Goal: Information Seeking & Learning: Compare options

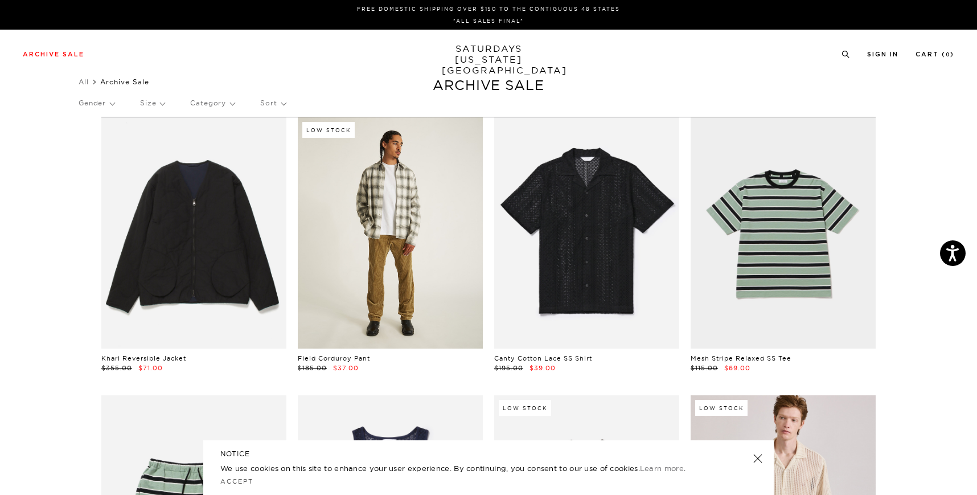
click at [397, 199] on link at bounding box center [390, 232] width 185 height 231
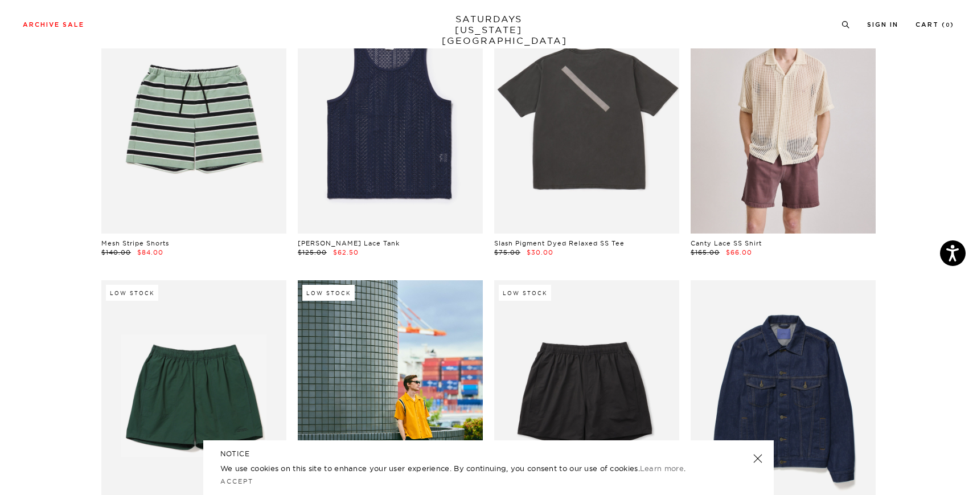
scroll to position [403, 0]
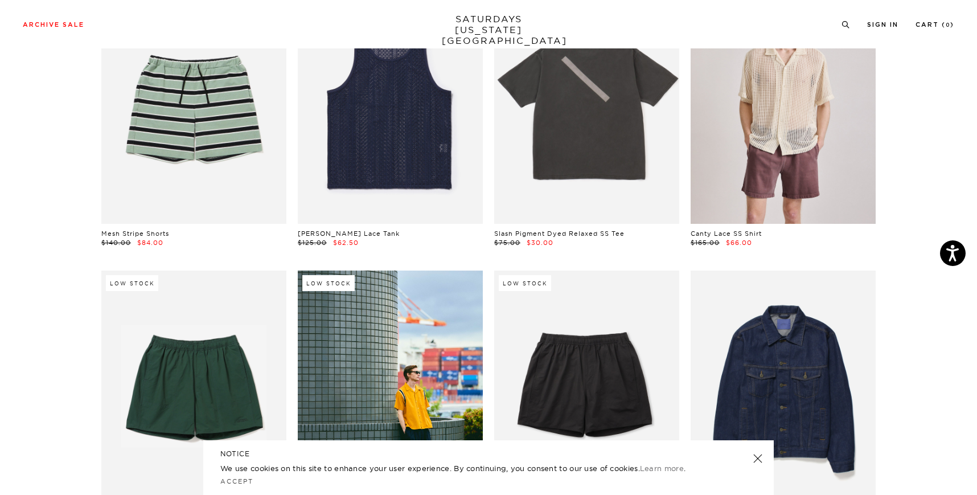
click at [758, 461] on link at bounding box center [758, 458] width 16 height 16
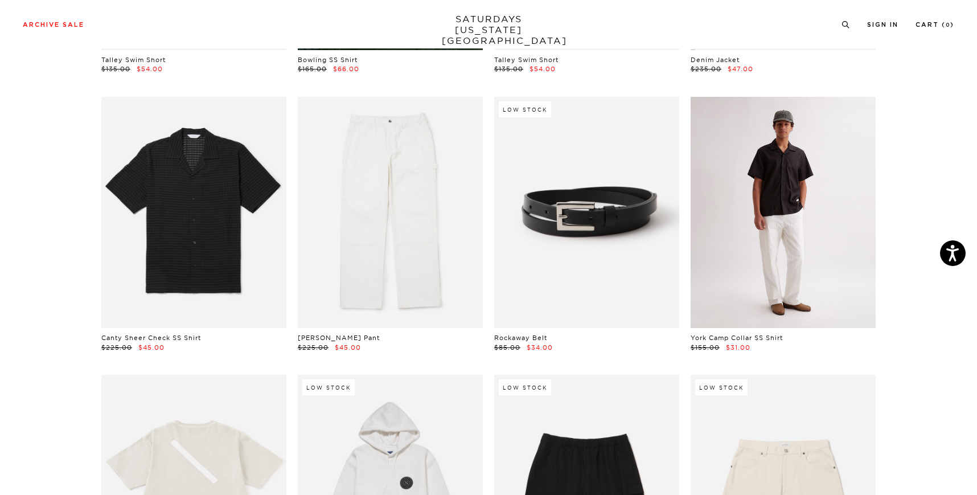
scroll to position [854, 2]
click at [805, 183] on link at bounding box center [782, 212] width 185 height 231
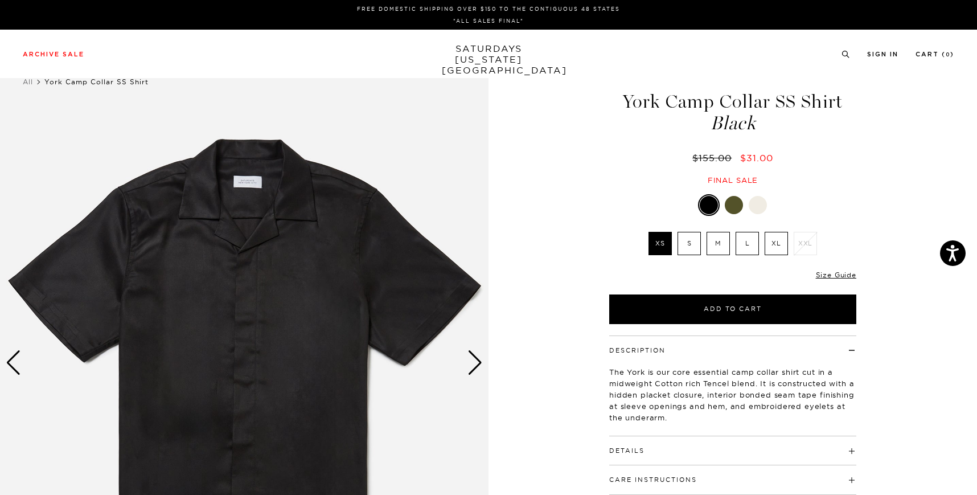
click at [733, 203] on div at bounding box center [734, 205] width 18 height 18
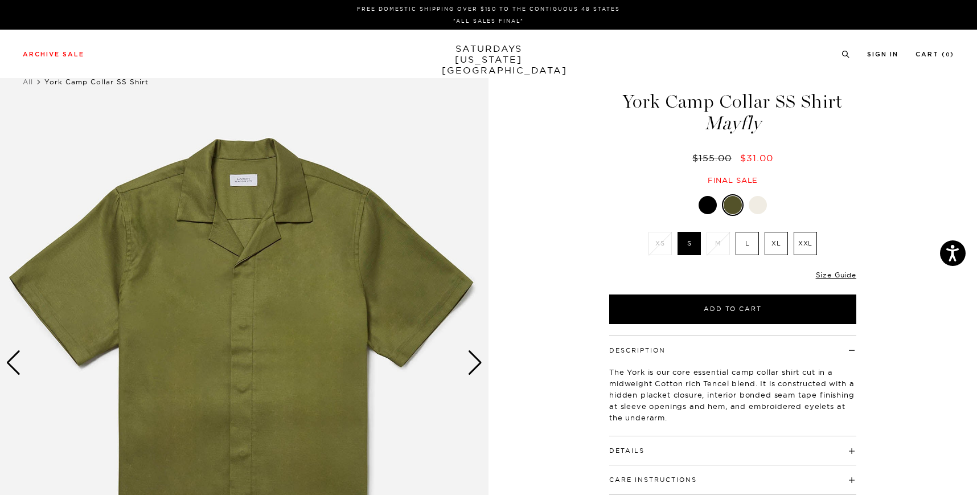
click at [758, 204] on div at bounding box center [757, 205] width 18 height 18
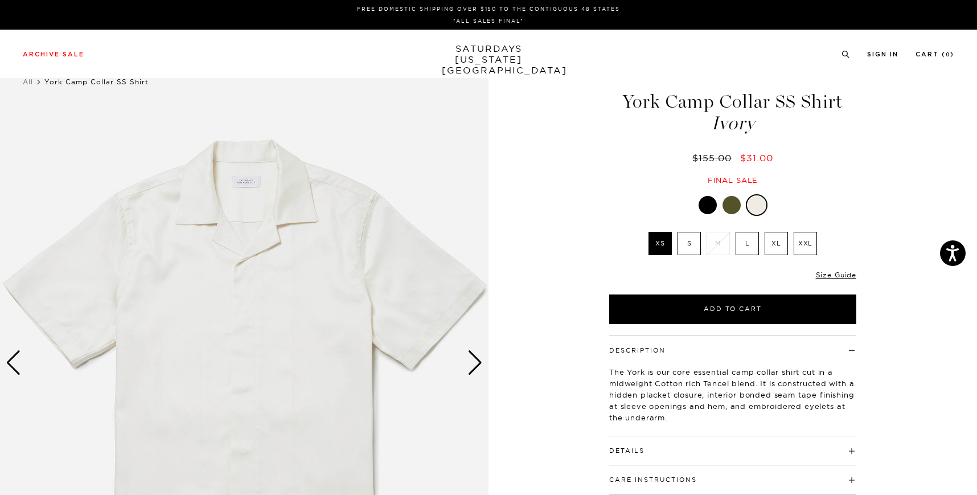
click at [701, 208] on div at bounding box center [707, 205] width 18 height 18
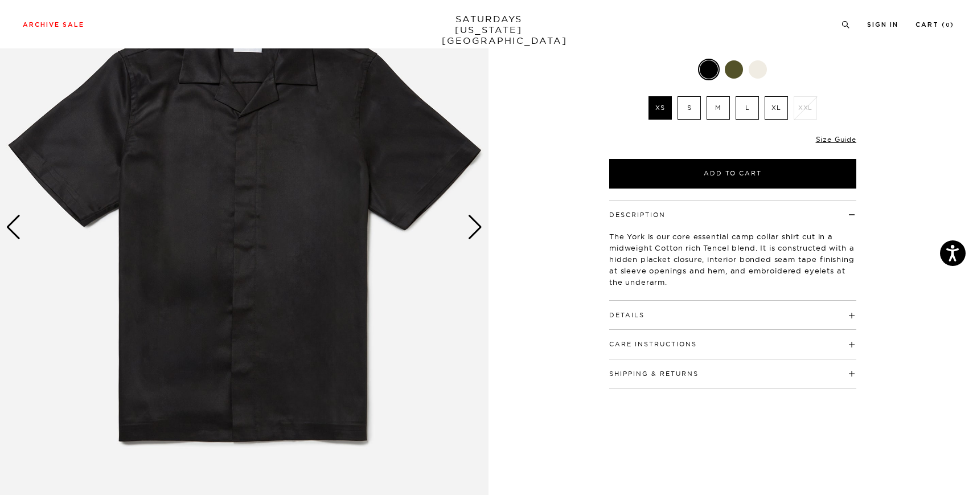
scroll to position [139, 0]
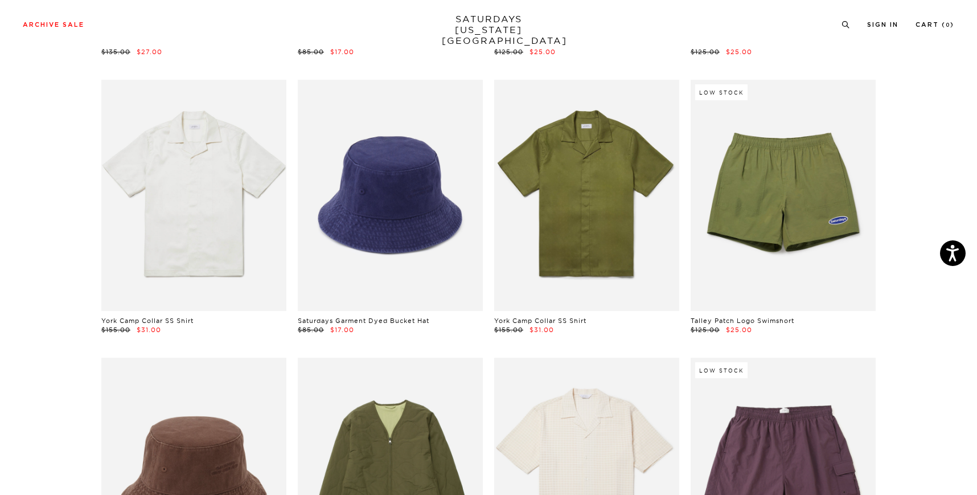
scroll to position [5049, 0]
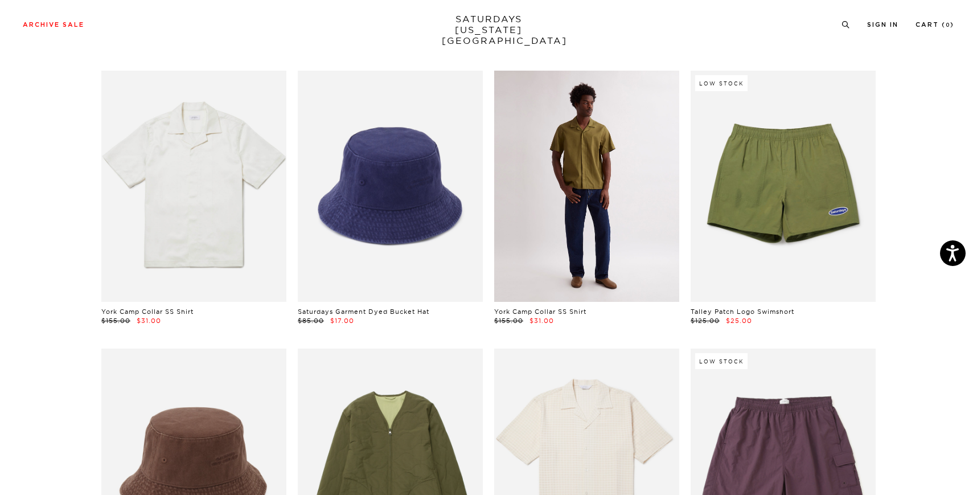
click at [580, 224] on link at bounding box center [586, 186] width 185 height 231
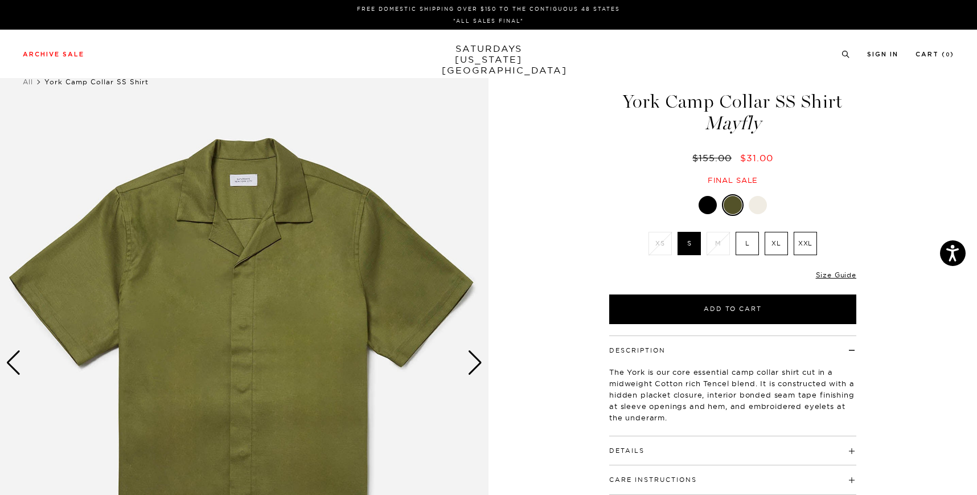
click at [703, 203] on div at bounding box center [707, 205] width 18 height 18
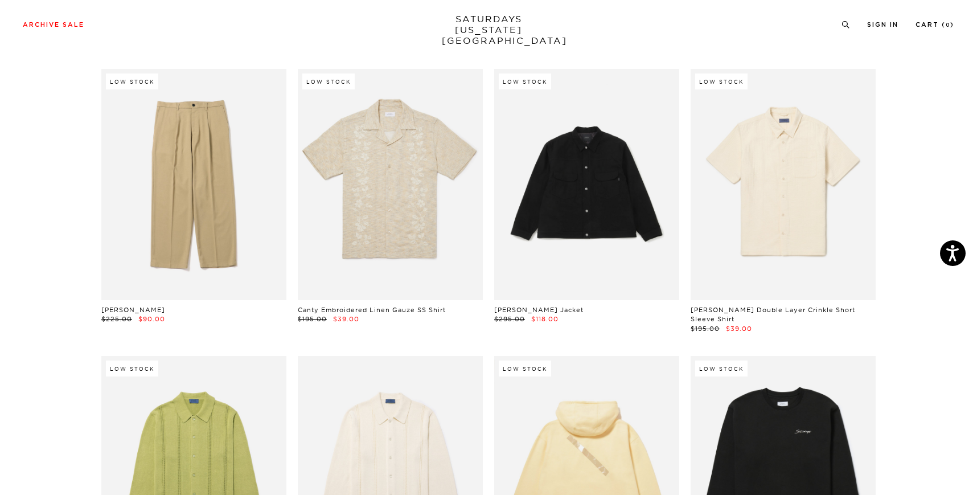
scroll to position [7274, 0]
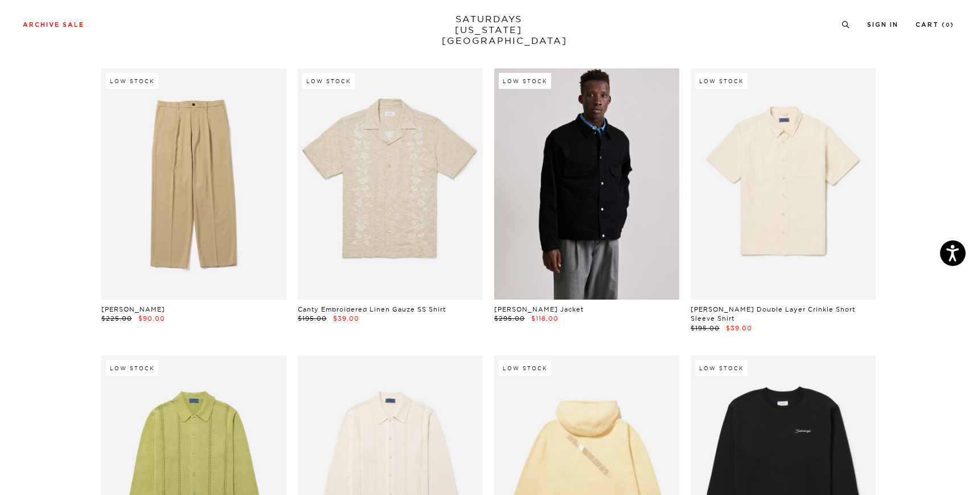
click at [593, 236] on link at bounding box center [586, 183] width 185 height 231
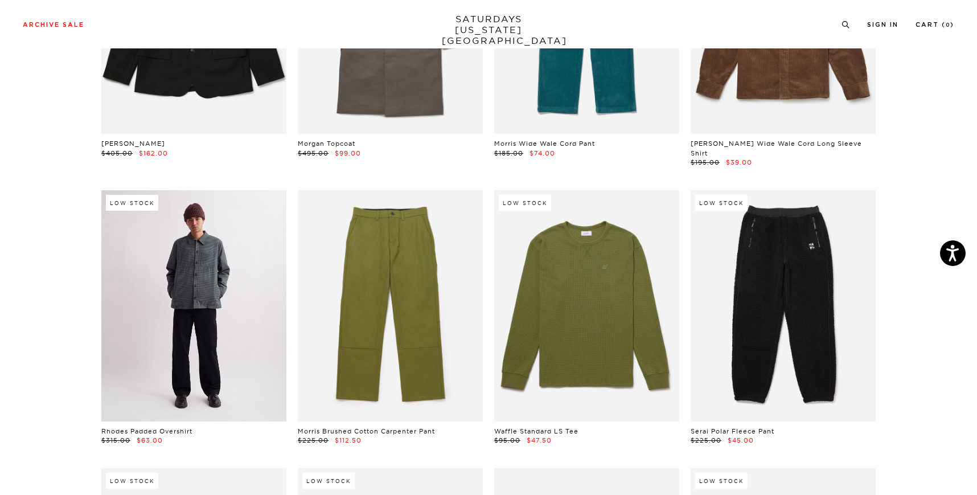
scroll to position [8302, 0]
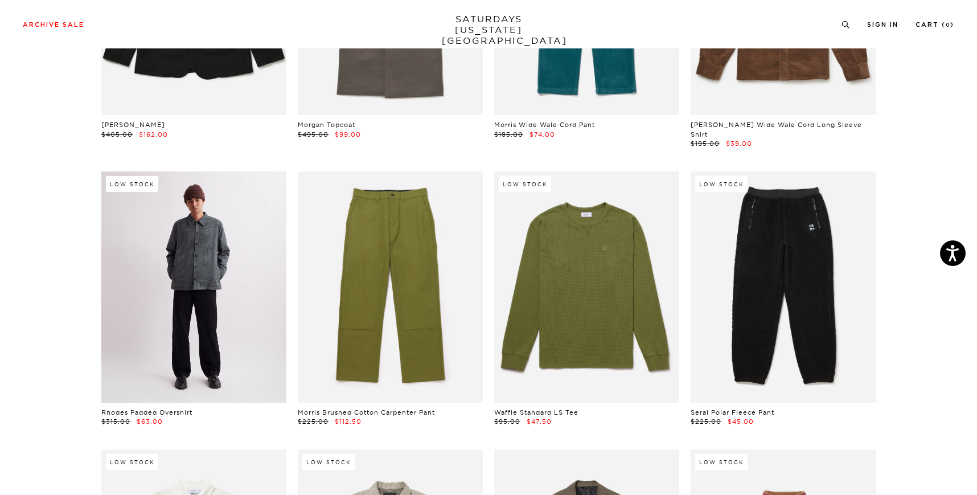
click at [235, 346] on link at bounding box center [193, 286] width 185 height 231
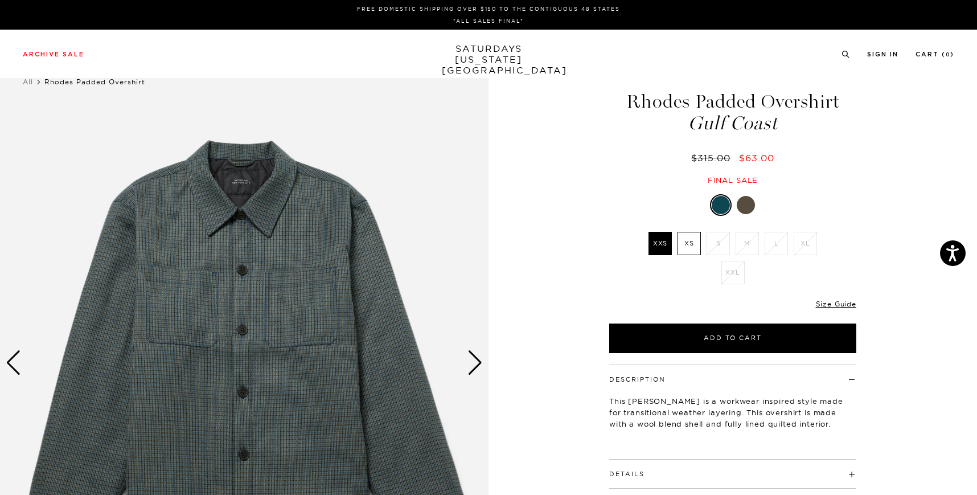
click at [747, 199] on div at bounding box center [745, 205] width 18 height 18
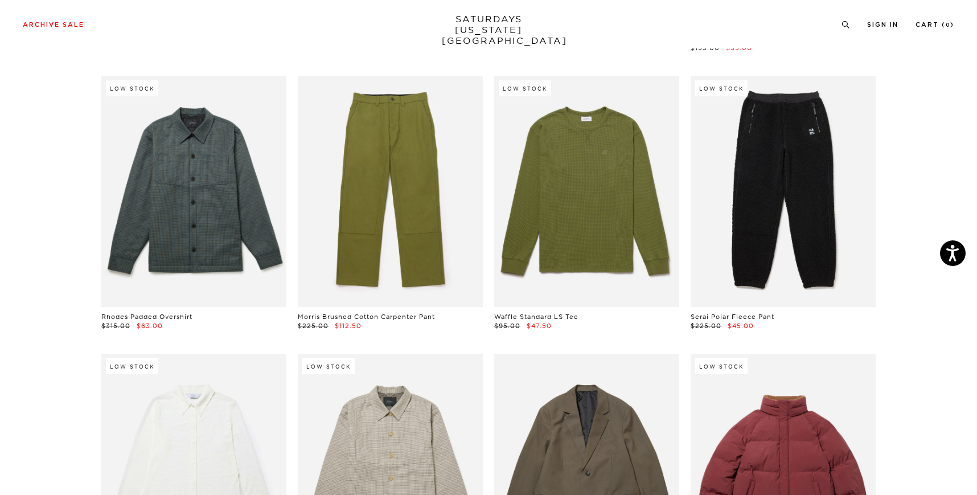
scroll to position [8396, 1]
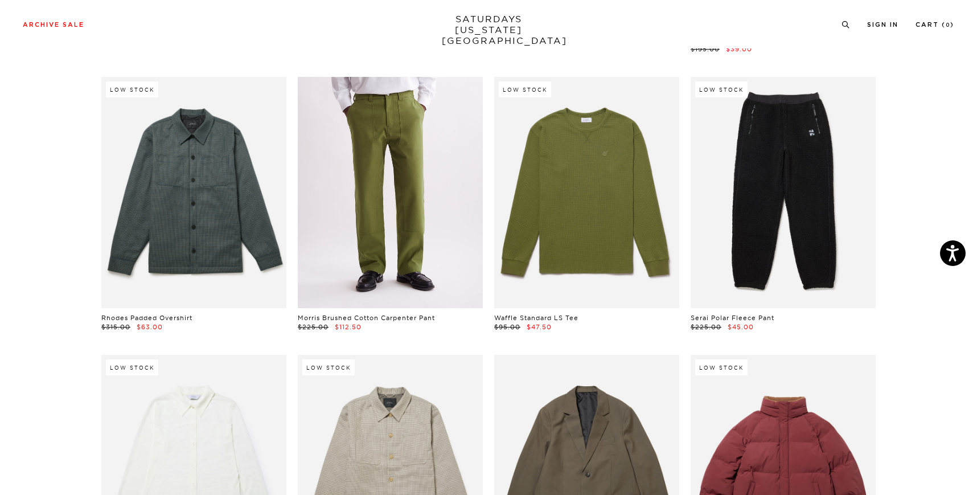
click at [389, 234] on link at bounding box center [390, 192] width 185 height 231
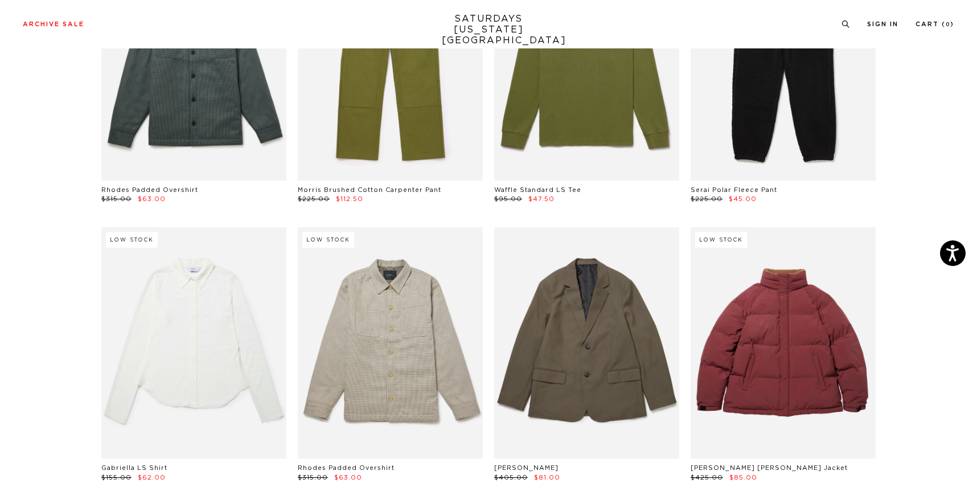
scroll to position [8579, 1]
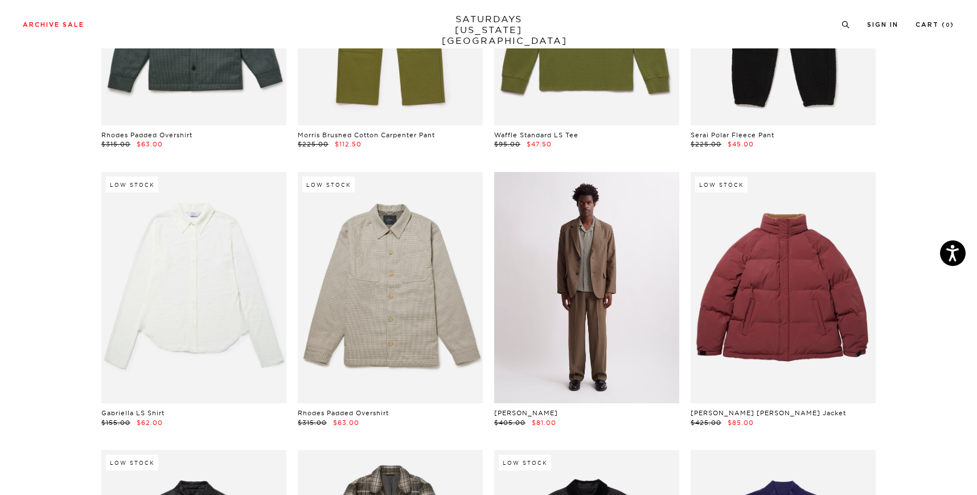
click at [579, 272] on link at bounding box center [586, 287] width 185 height 231
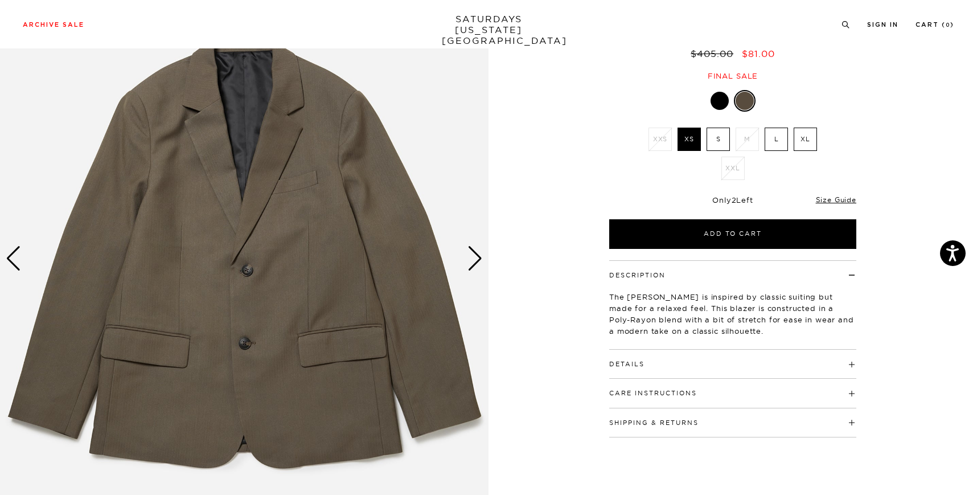
scroll to position [72, 0]
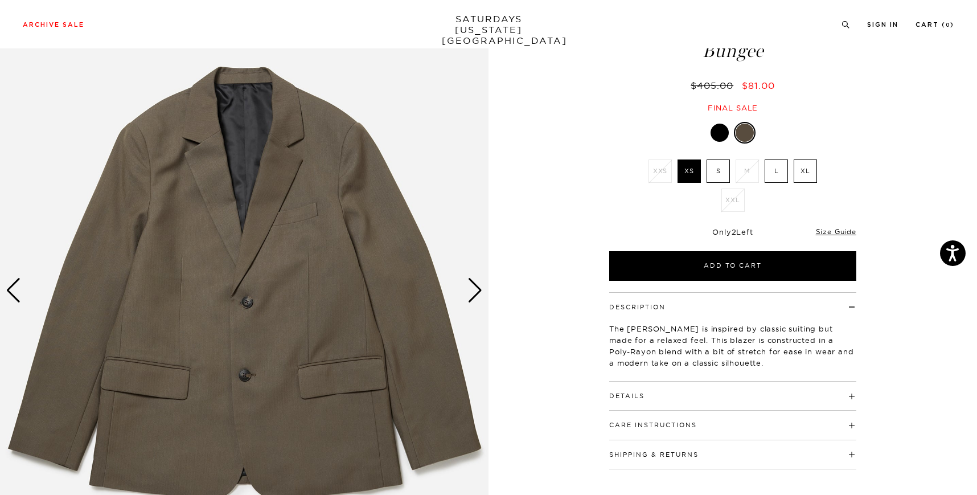
click at [780, 162] on label "L" at bounding box center [775, 170] width 23 height 23
click at [0, 0] on input "L" at bounding box center [0, 0] width 0 height 0
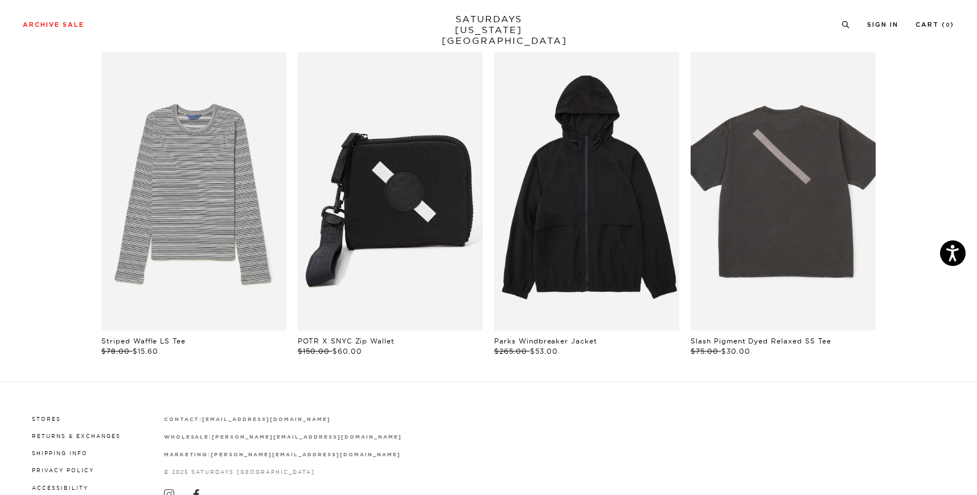
scroll to position [678, 0]
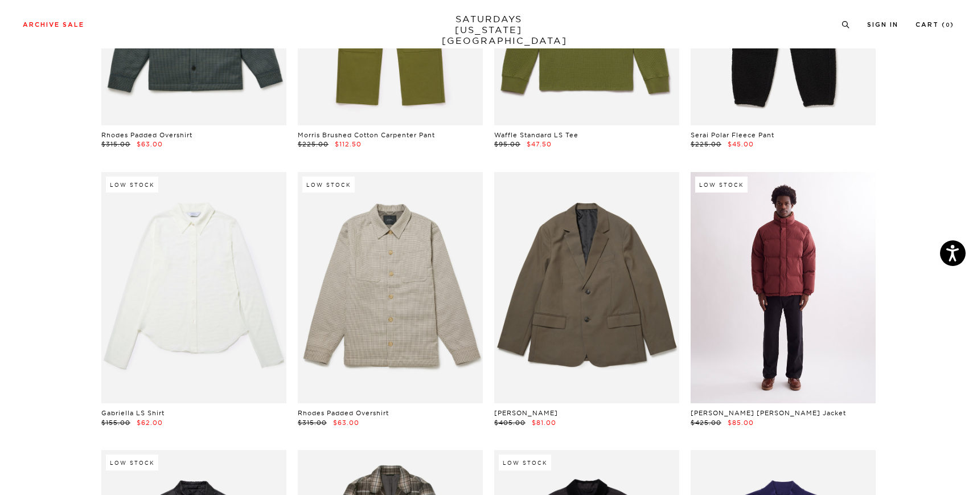
click at [752, 277] on link at bounding box center [782, 287] width 185 height 231
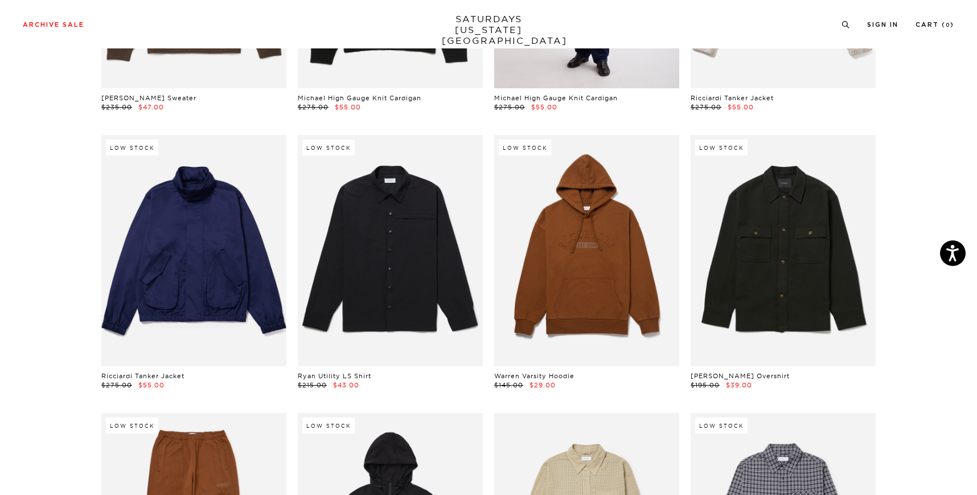
scroll to position [10562, 1]
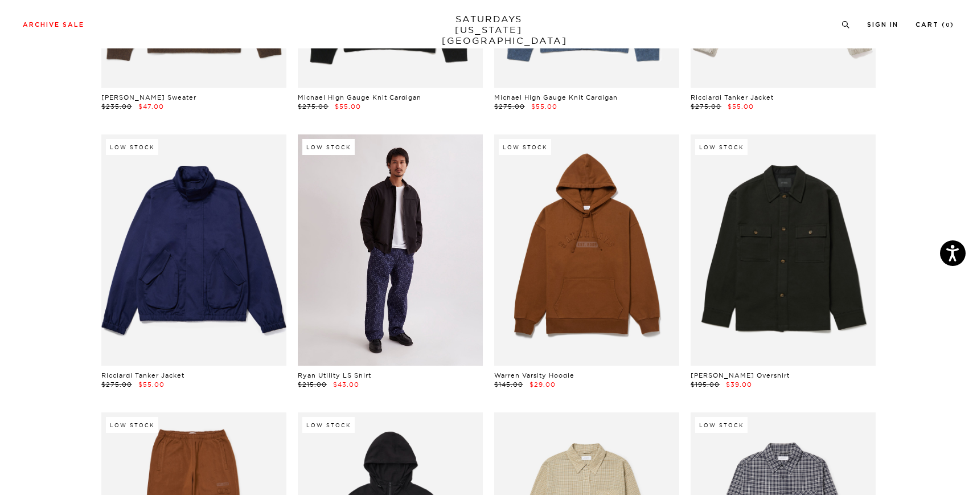
click at [441, 273] on link at bounding box center [390, 249] width 185 height 231
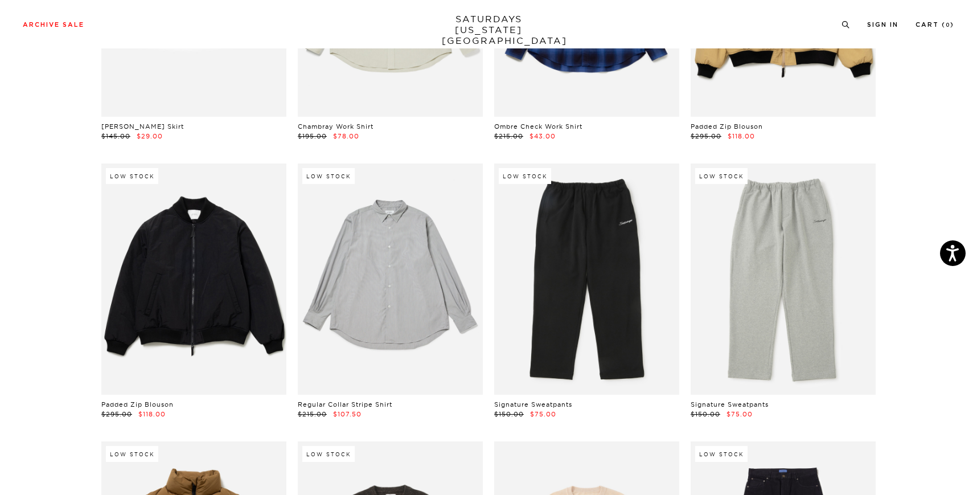
scroll to position [15533, 0]
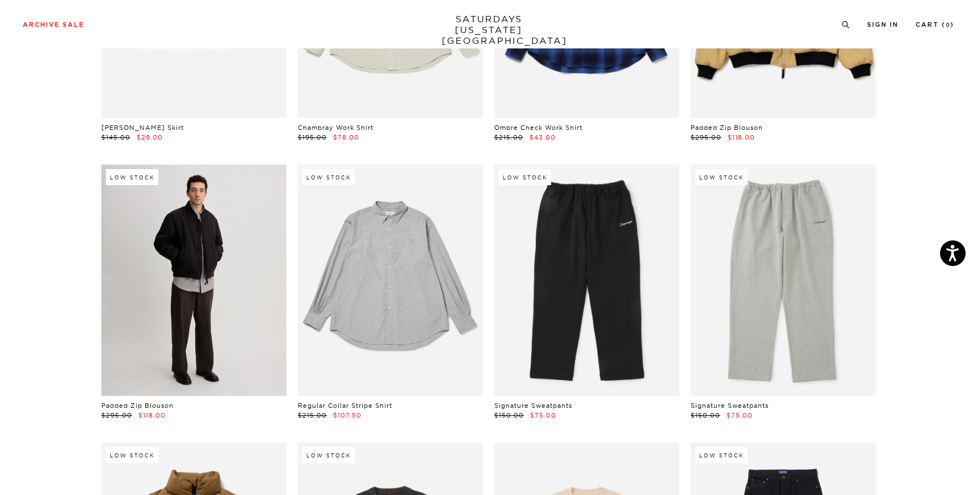
click at [197, 281] on link at bounding box center [193, 279] width 185 height 231
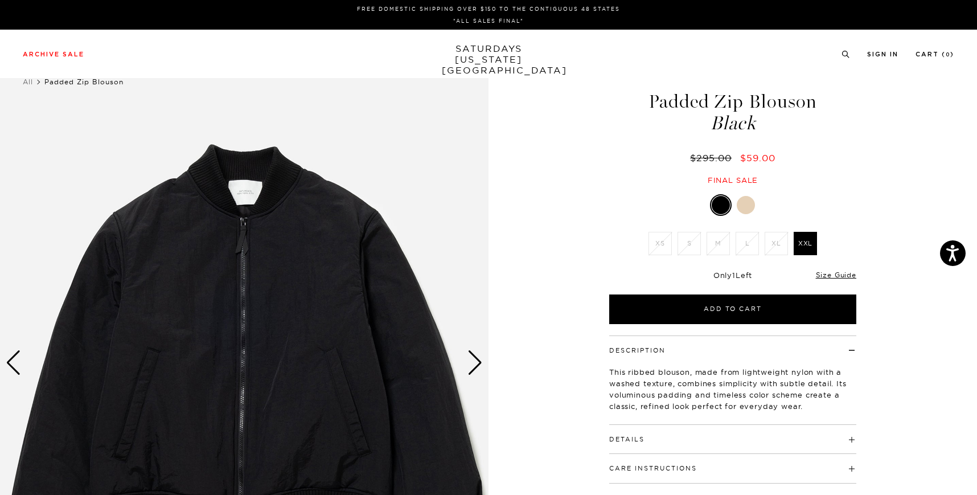
click at [747, 207] on div at bounding box center [745, 205] width 18 height 18
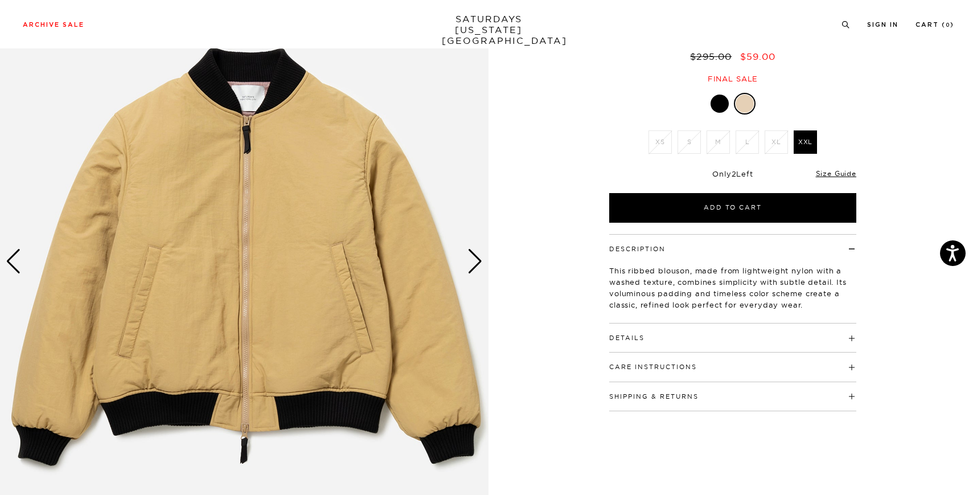
scroll to position [90, 0]
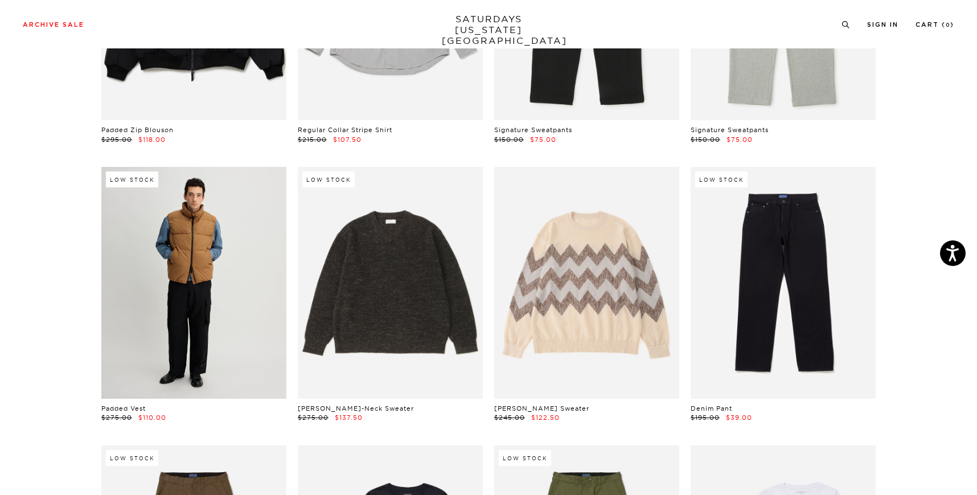
scroll to position [15817, 0]
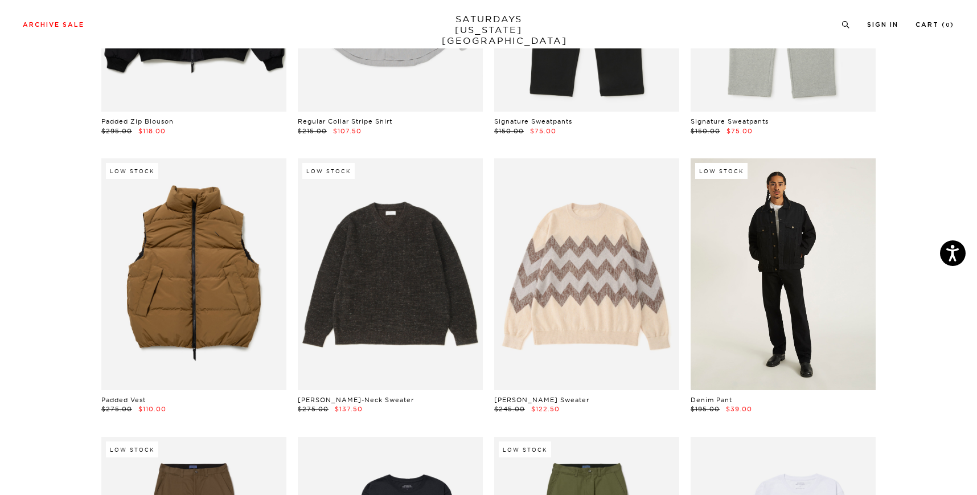
click at [806, 315] on link at bounding box center [782, 273] width 185 height 231
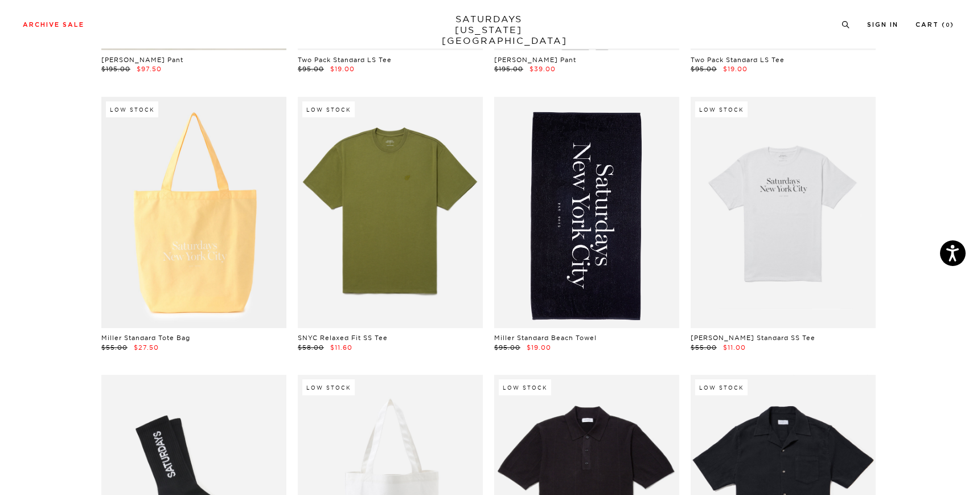
scroll to position [16437, 0]
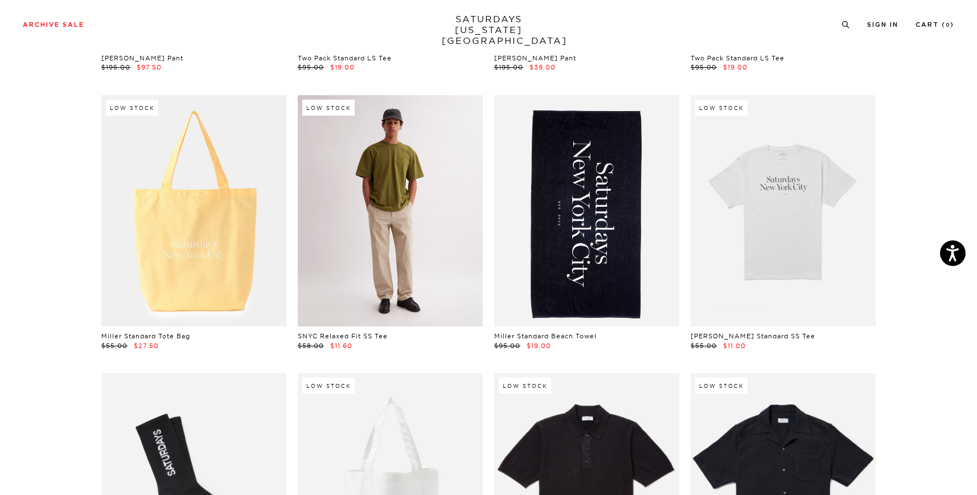
click at [381, 238] on link at bounding box center [390, 210] width 185 height 231
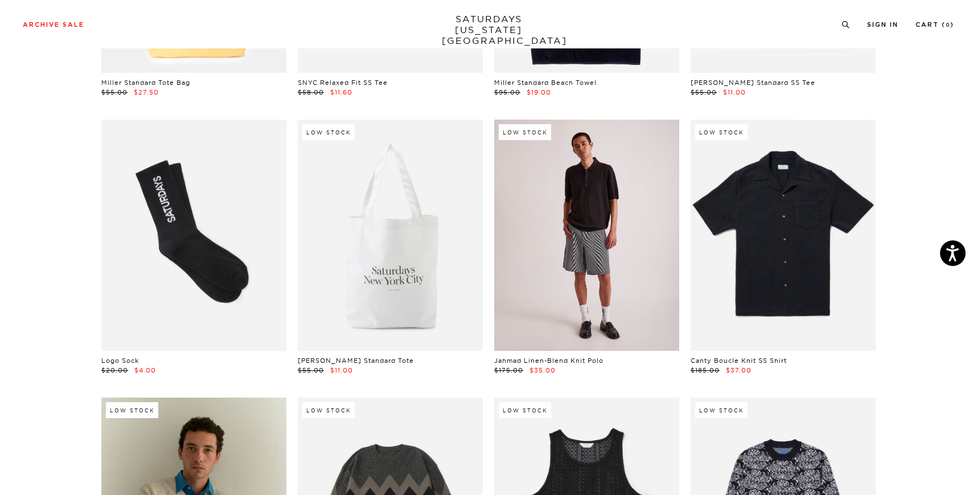
scroll to position [16689, 0]
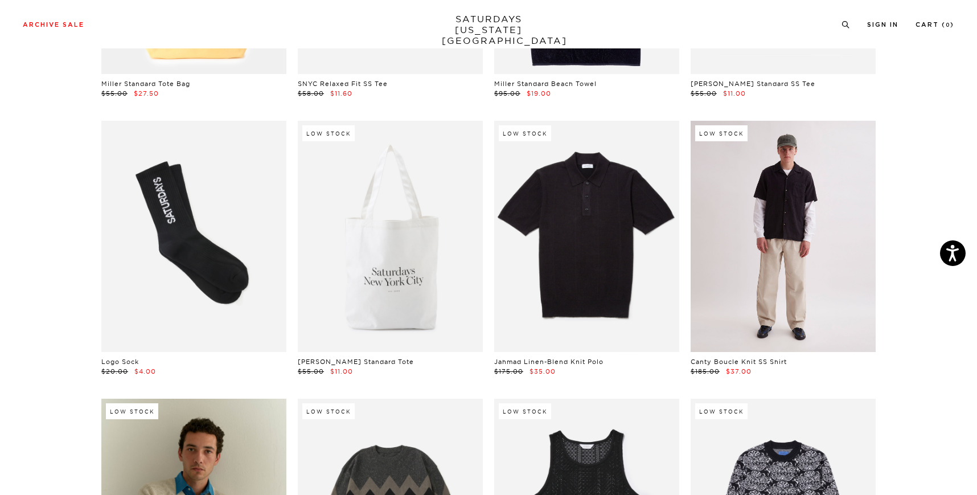
click at [820, 302] on link at bounding box center [782, 236] width 185 height 231
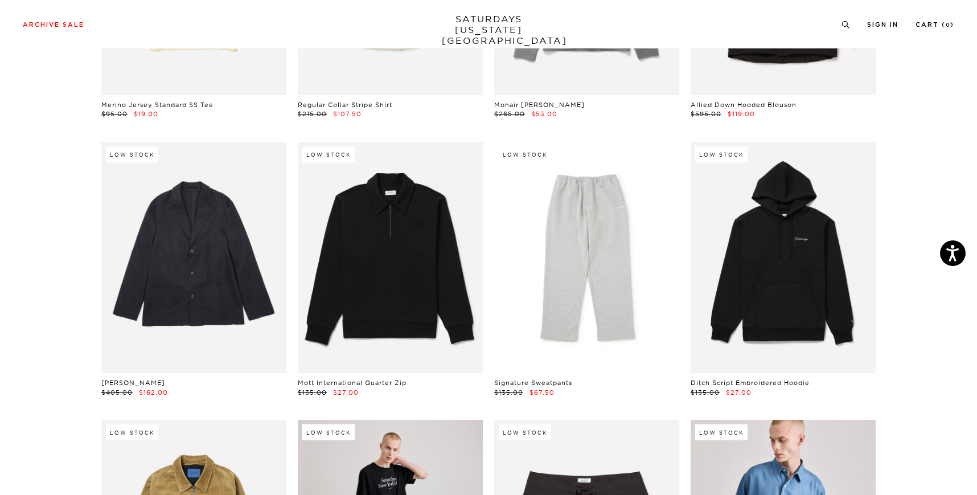
scroll to position [18084, 0]
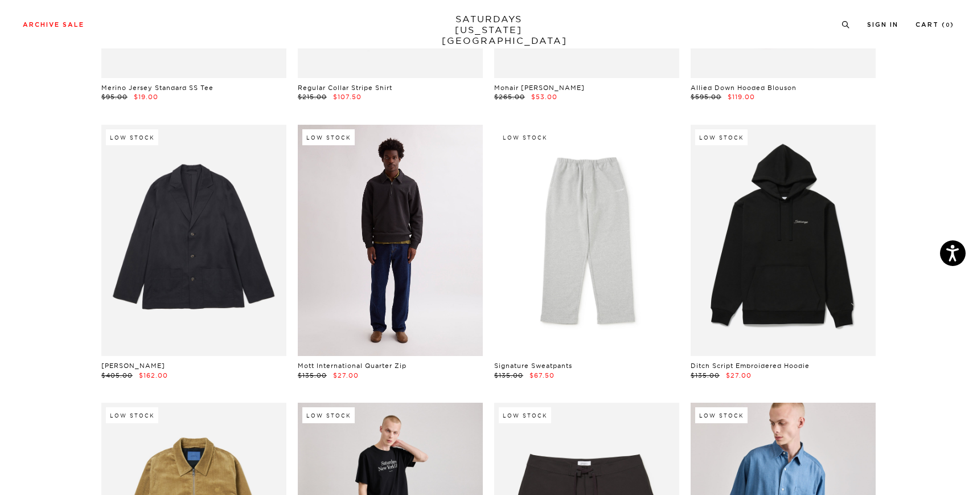
click at [384, 246] on link at bounding box center [390, 240] width 185 height 231
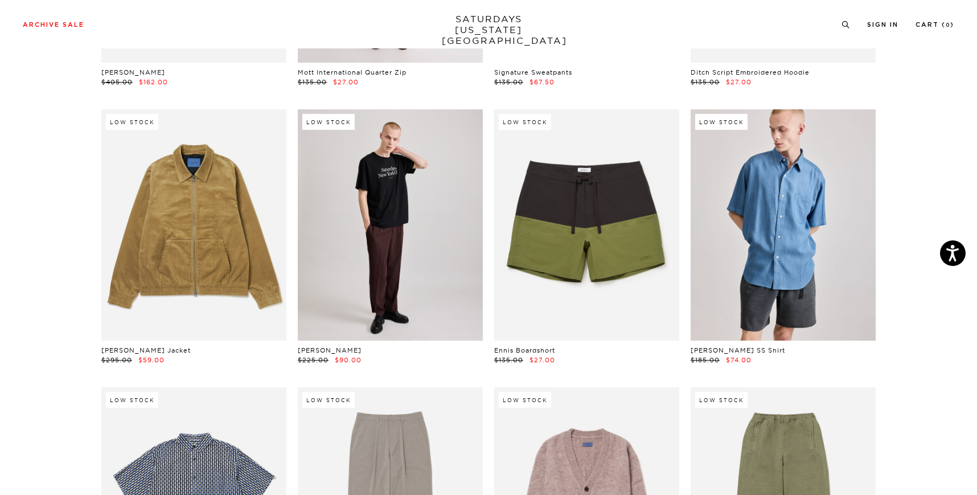
scroll to position [18381, 0]
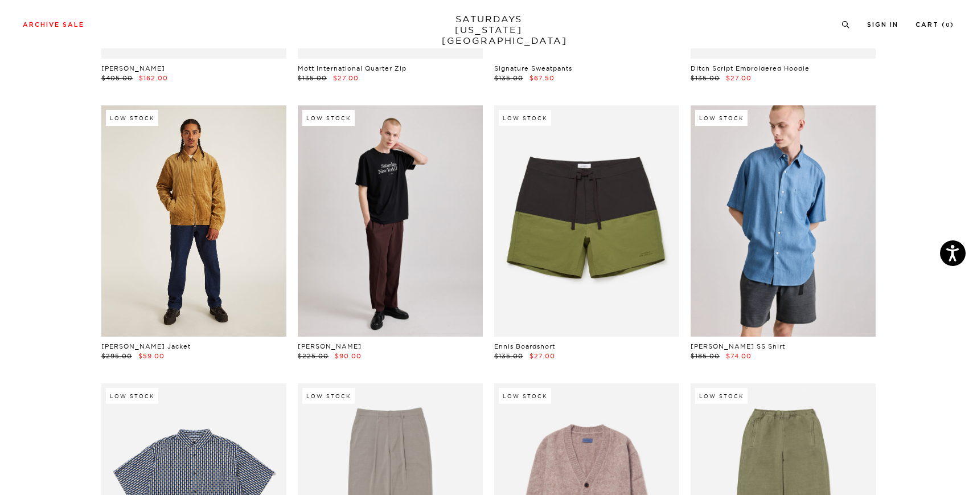
click at [273, 236] on link at bounding box center [193, 220] width 185 height 231
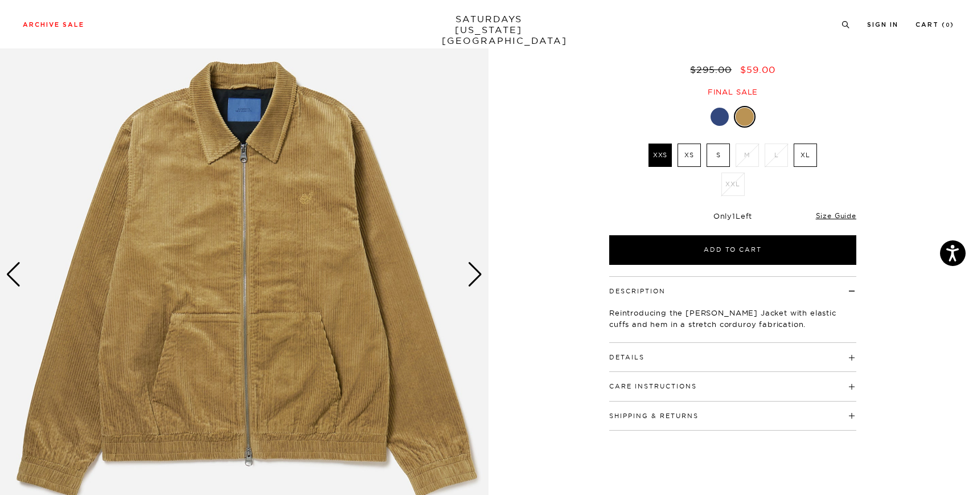
scroll to position [87, 1]
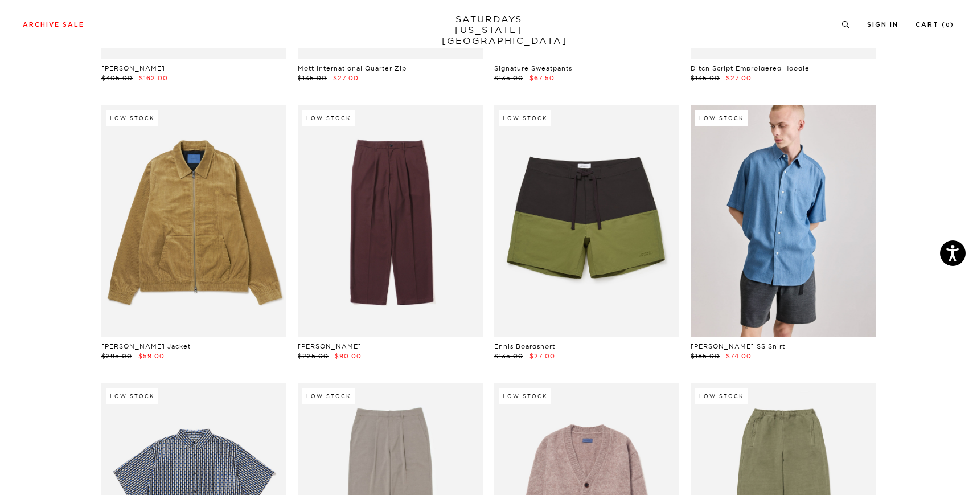
click at [400, 254] on link at bounding box center [390, 220] width 185 height 231
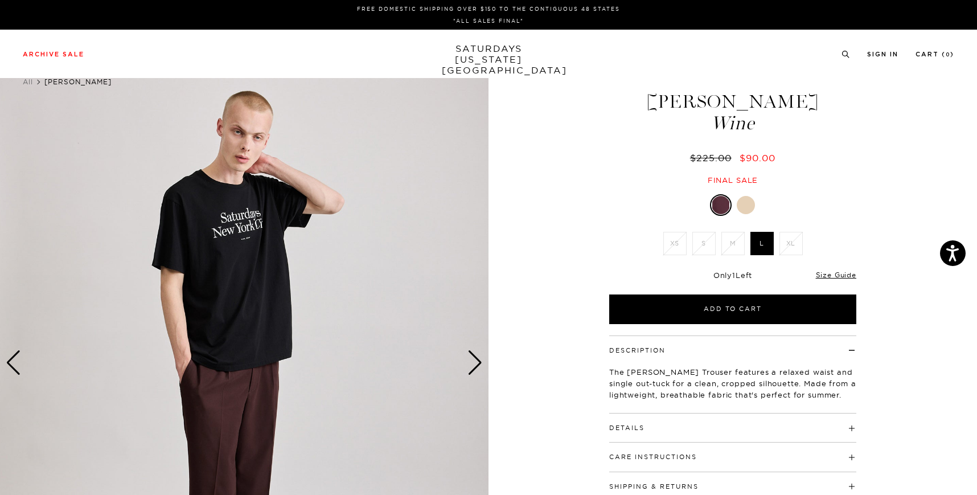
click at [744, 208] on div at bounding box center [745, 205] width 18 height 18
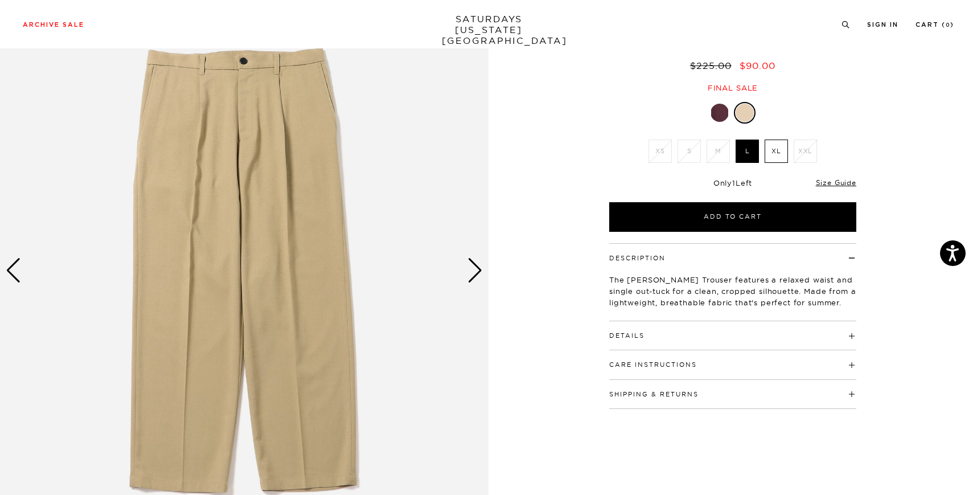
scroll to position [78, 0]
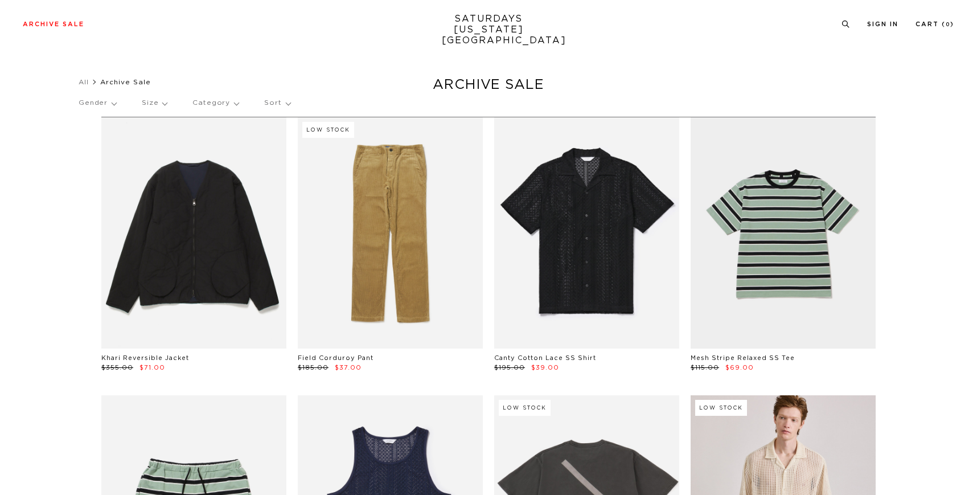
scroll to position [18381, 0]
